Goal: Find contact information: Find contact information

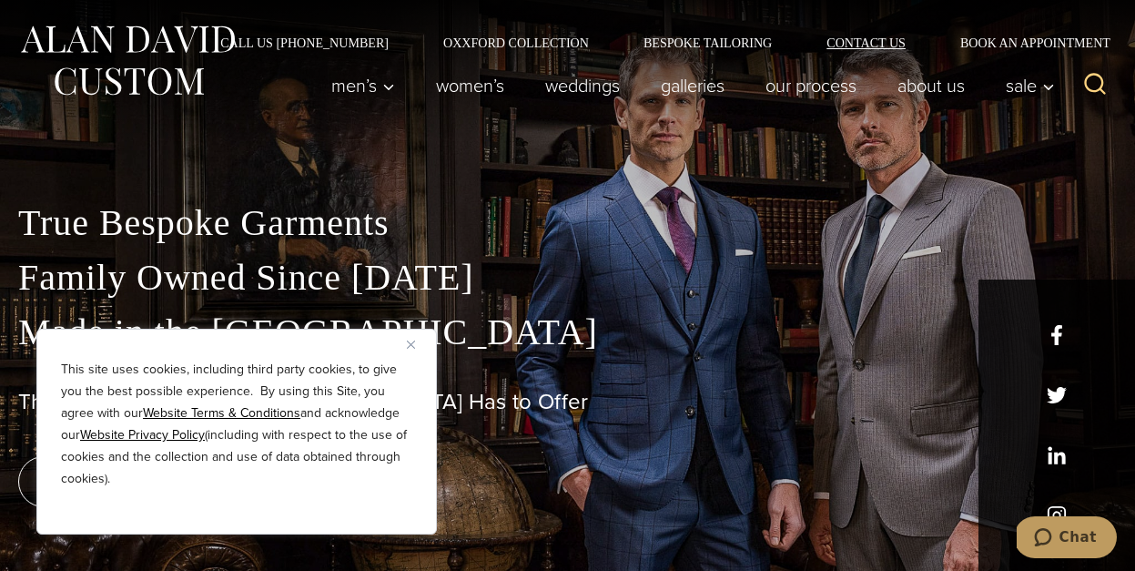
click at [866, 41] on link "Contact Us" at bounding box center [866, 42] width 134 height 13
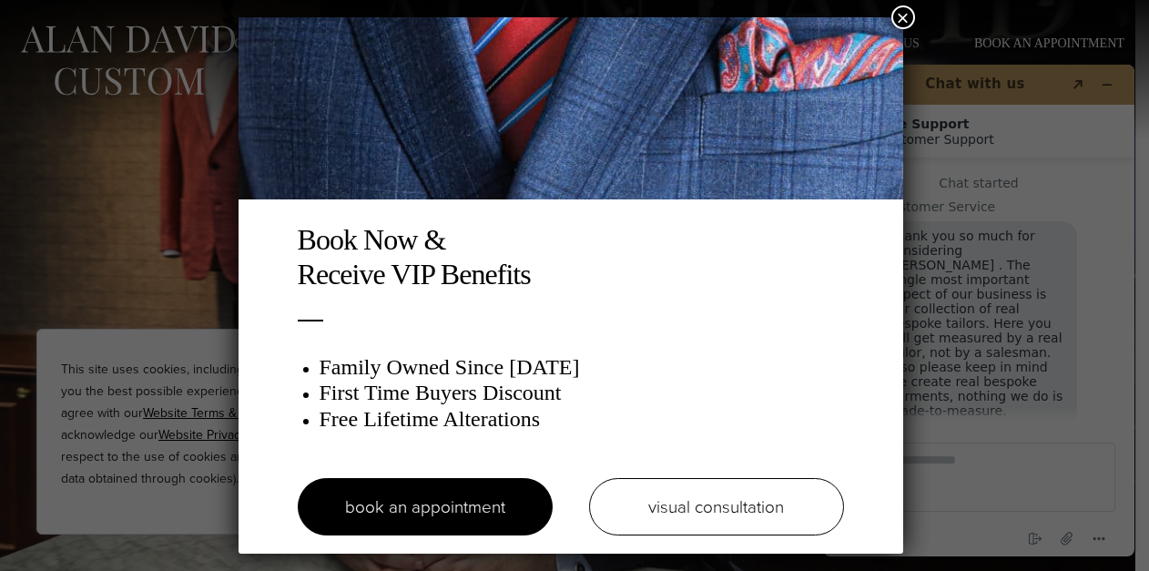
click at [911, 15] on button "×" at bounding box center [903, 17] width 24 height 24
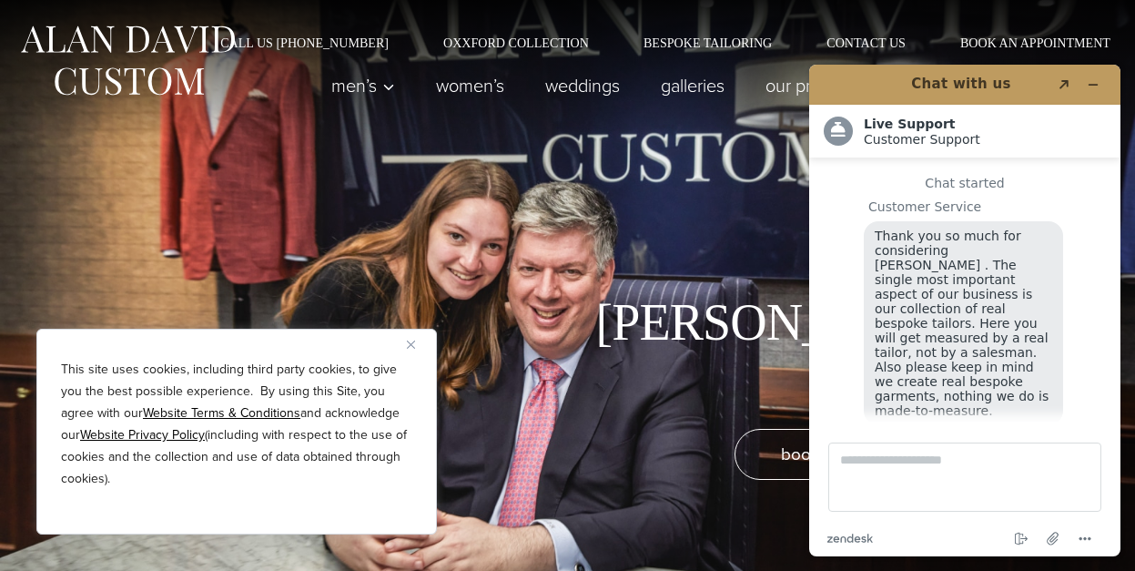
scroll to position [18, 0]
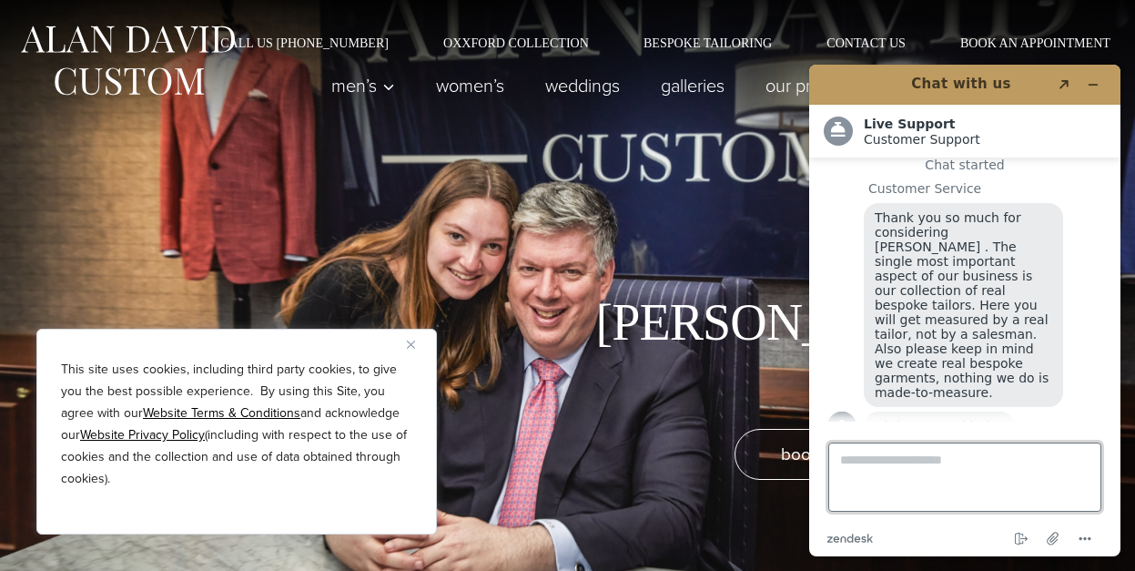
click at [938, 453] on textarea "Type a message here..." at bounding box center [964, 476] width 273 height 69
type textarea "**********"
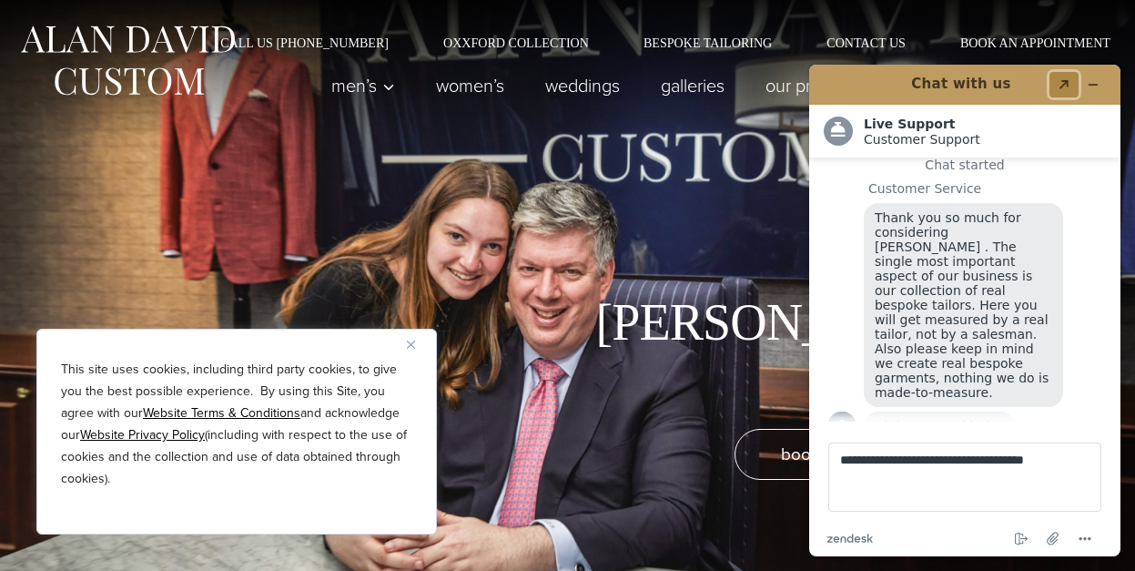
click at [1063, 74] on button "Created with Sketch." at bounding box center [1064, 84] width 29 height 25
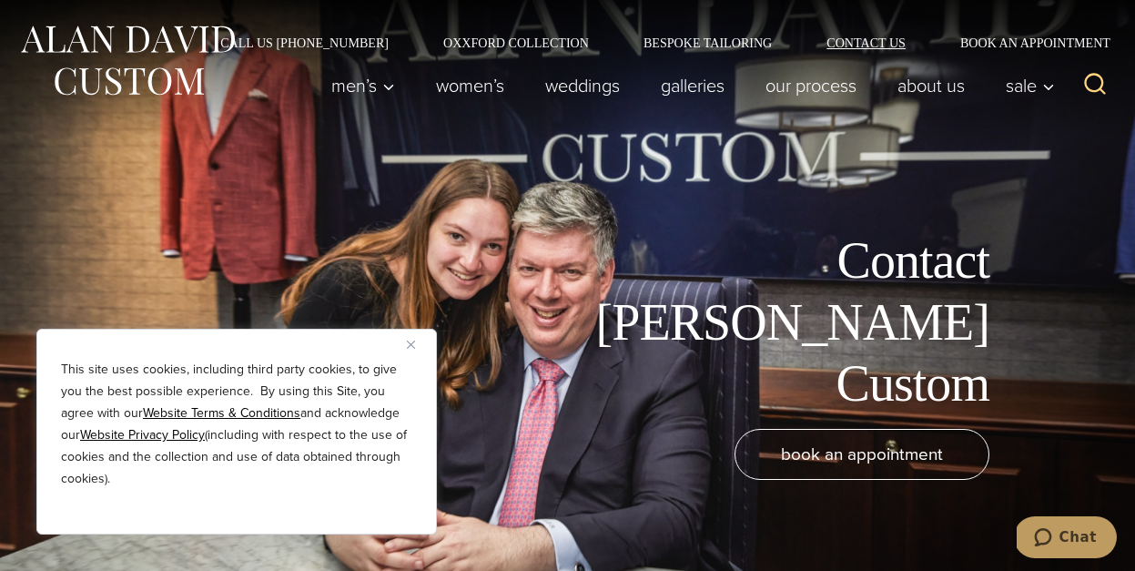
click at [870, 38] on link "Contact Us" at bounding box center [866, 42] width 134 height 13
click at [1064, 537] on span "Chat" at bounding box center [1078, 537] width 37 height 16
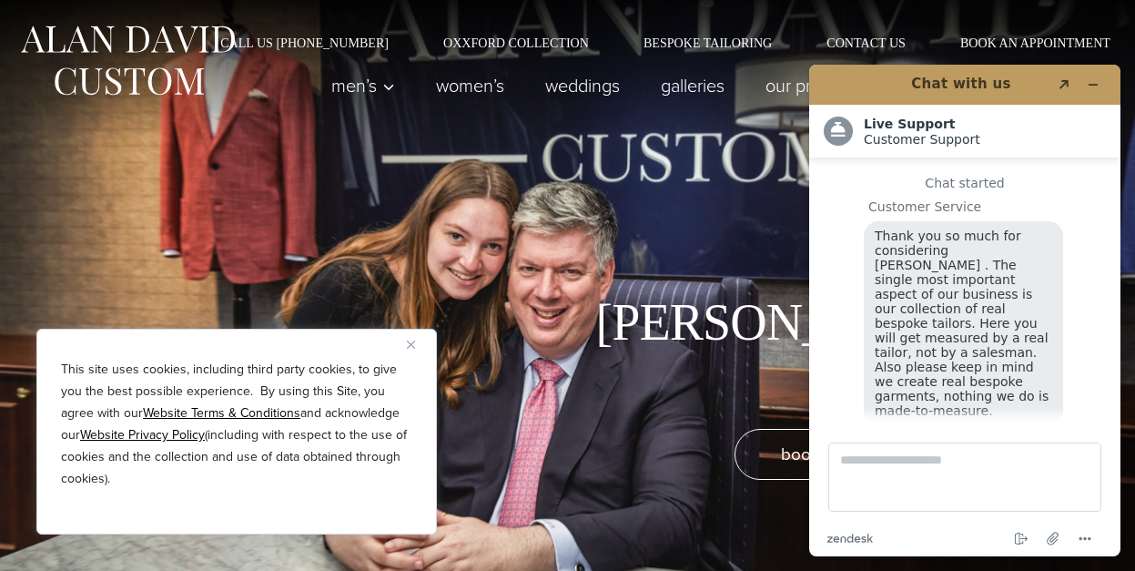
scroll to position [18, 0]
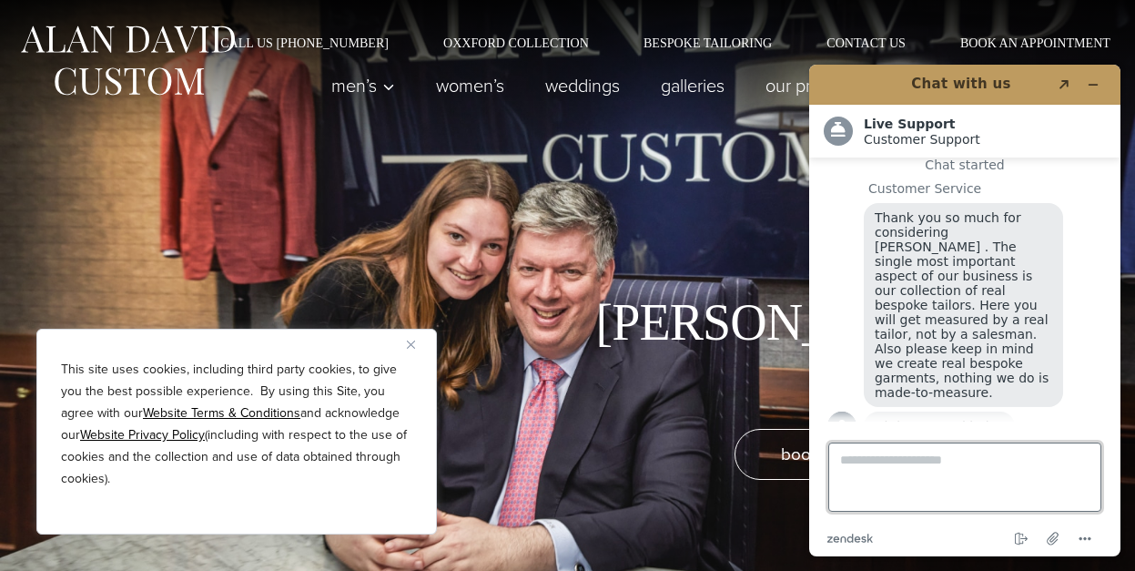
click at [925, 469] on textarea "Type a message here..." at bounding box center [964, 476] width 273 height 69
click at [412, 341] on img "Close" at bounding box center [411, 344] width 8 height 8
